Goal: Task Accomplishment & Management: Use online tool/utility

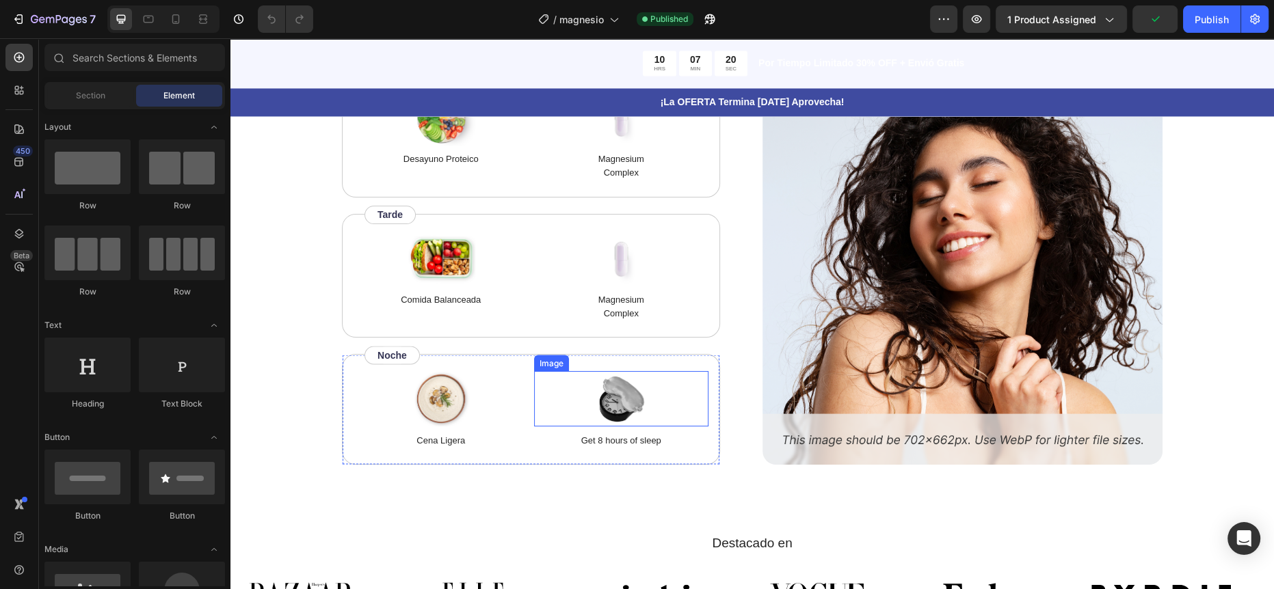
scroll to position [2812, 0]
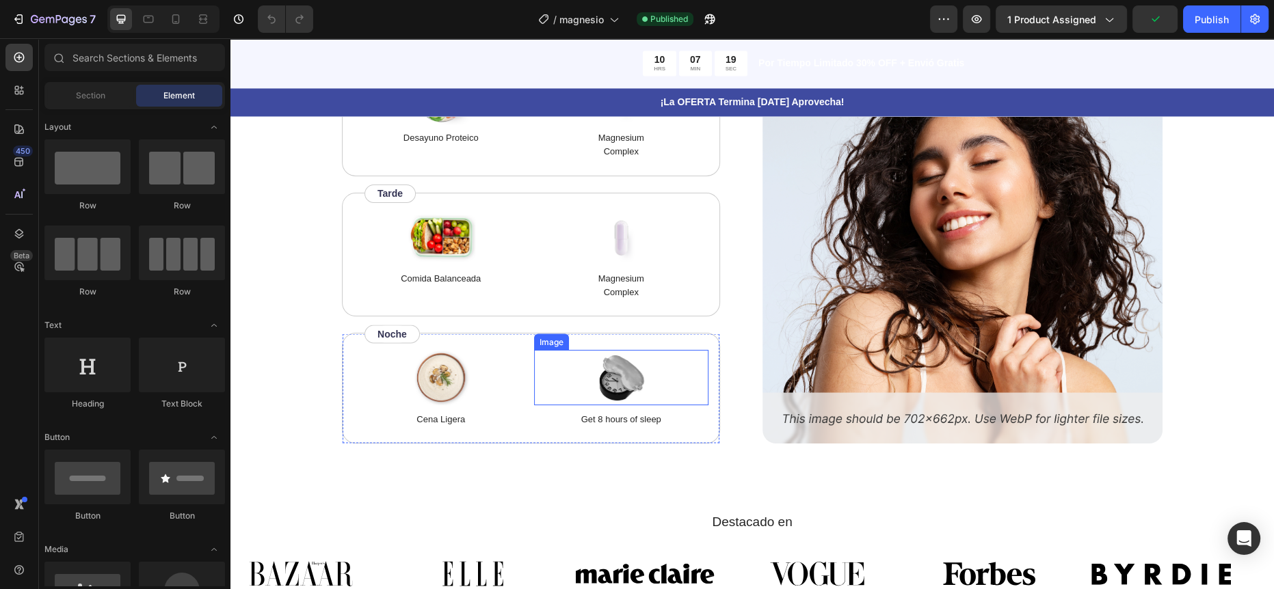
click at [607, 405] on div "Get 8 hours of sleep Text Block" at bounding box center [621, 416] width 175 height 22
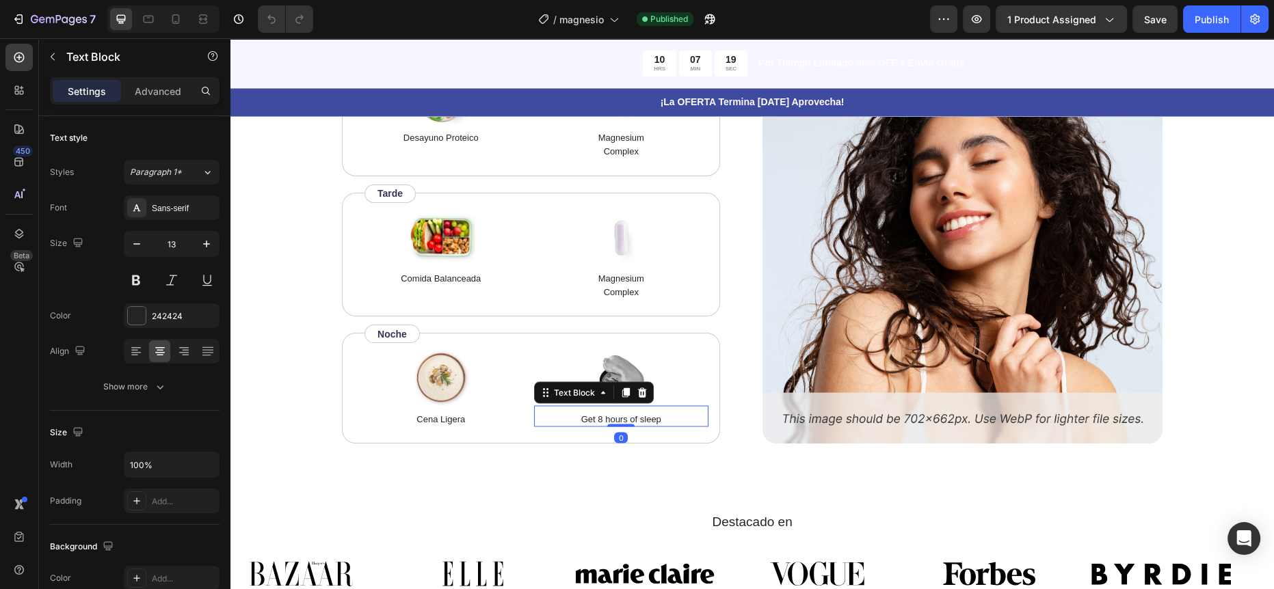
click at [601, 416] on p "Get 8 hours of sleep" at bounding box center [621, 419] width 172 height 14
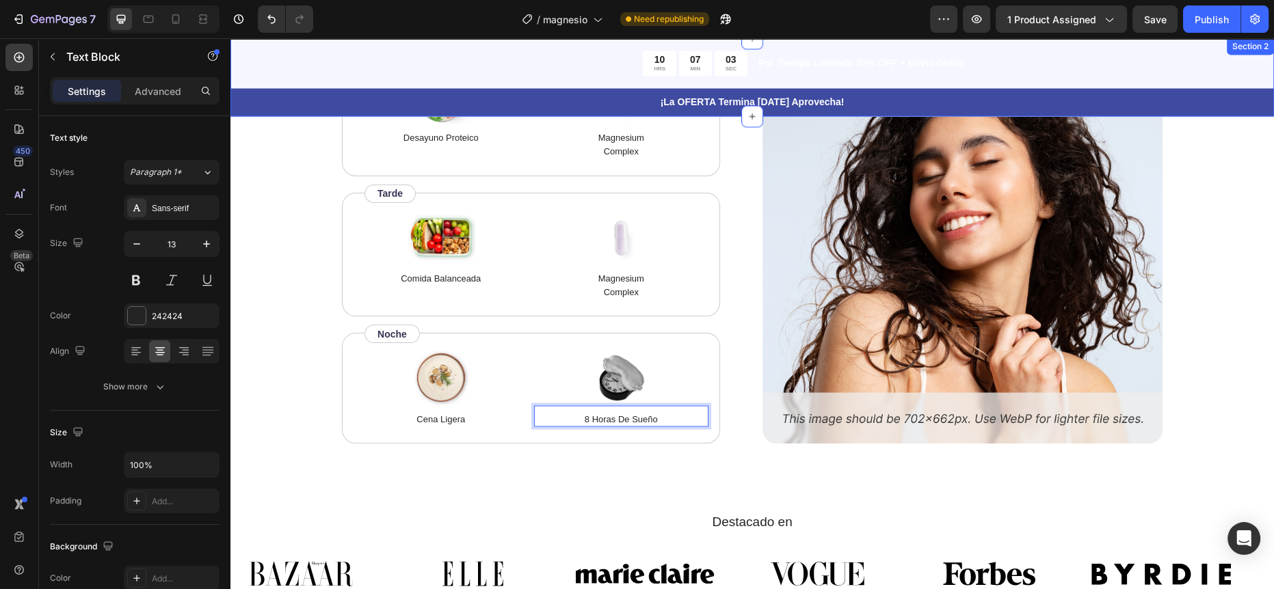
click at [1165, 42] on div "10 HRS 07 MIN 03 SEC Countdown Timer Por Tiempo Limitado 30% OFF + Envió Gratis…" at bounding box center [751, 77] width 1043 height 78
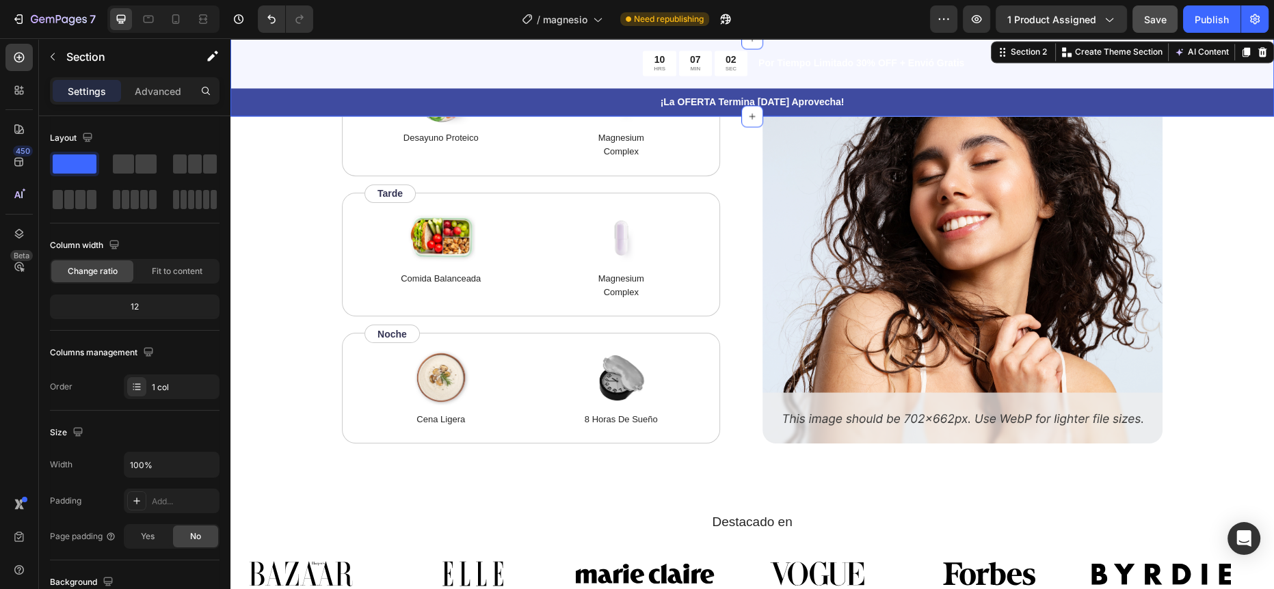
click at [1153, 12] on div "Save" at bounding box center [1155, 19] width 23 height 14
click at [1200, 18] on div "Publish" at bounding box center [1211, 19] width 34 height 14
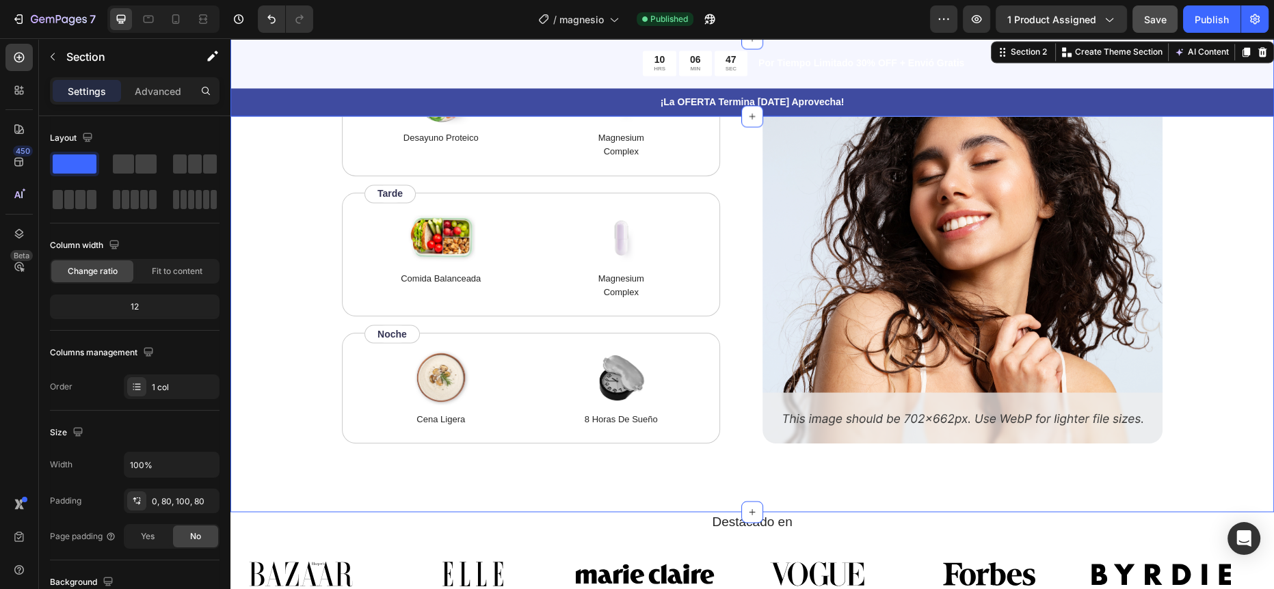
click at [301, 342] on div "Como Usarlo Heading Mientras Magnesio Complex apoya tu energía, músculos y desc…" at bounding box center [752, 180] width 934 height 528
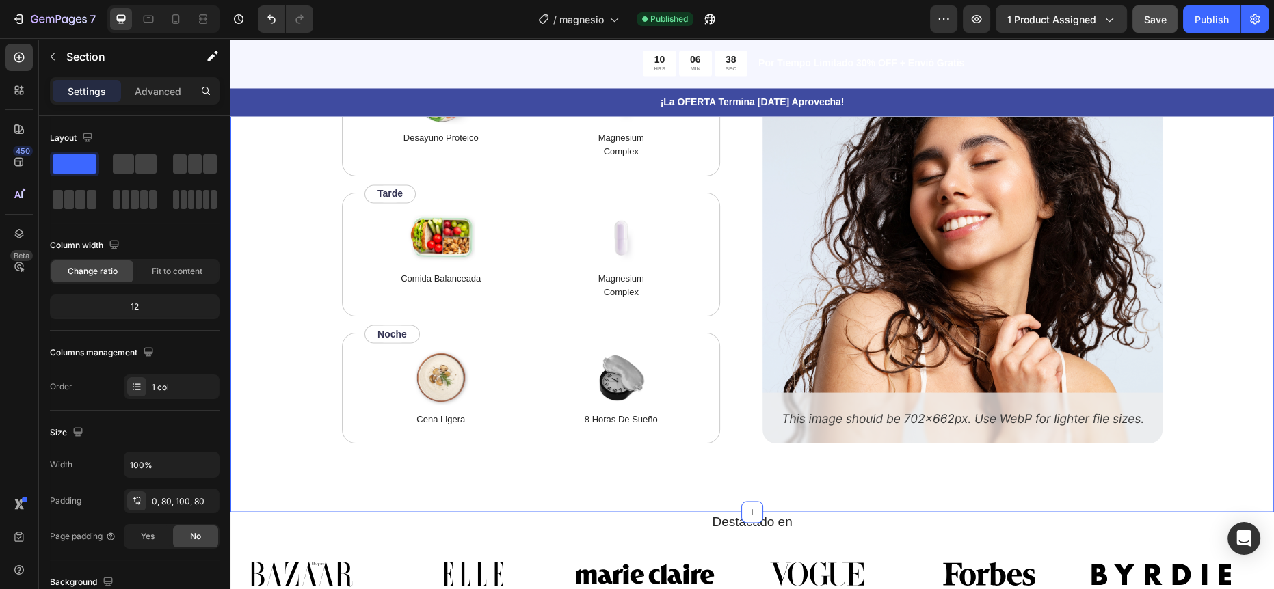
click at [293, 274] on div "Como Usarlo Heading Mientras Magnesio Complex apoya tu energía, músculos y desc…" at bounding box center [752, 180] width 934 height 528
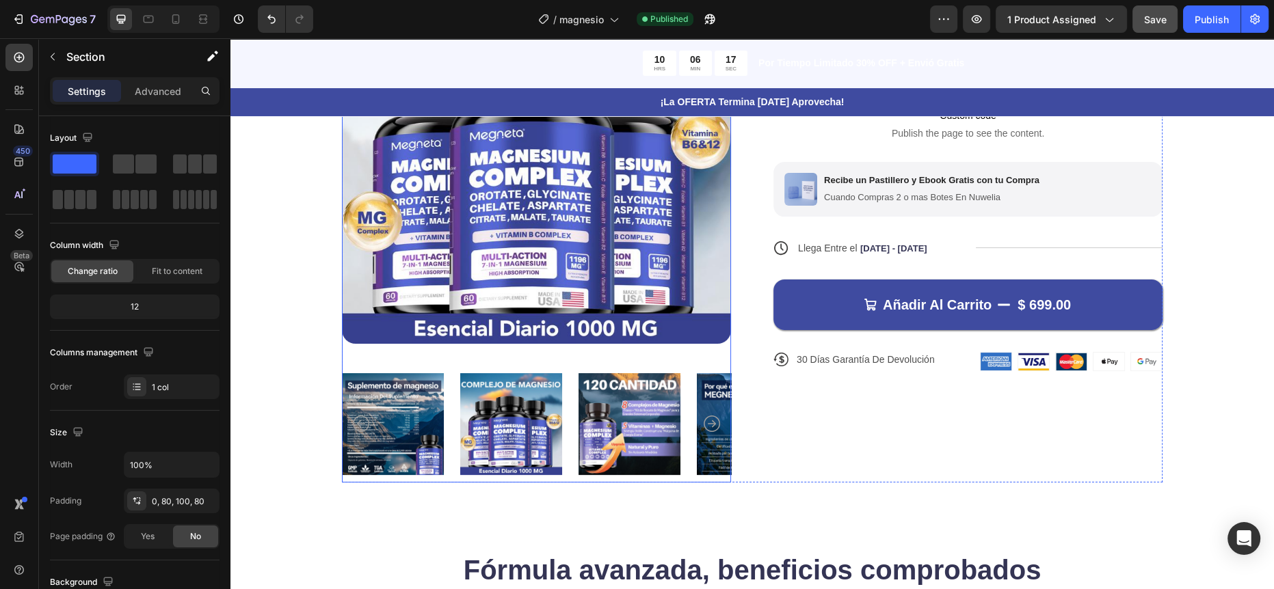
scroll to position [0, 0]
